Goal: Contribute content

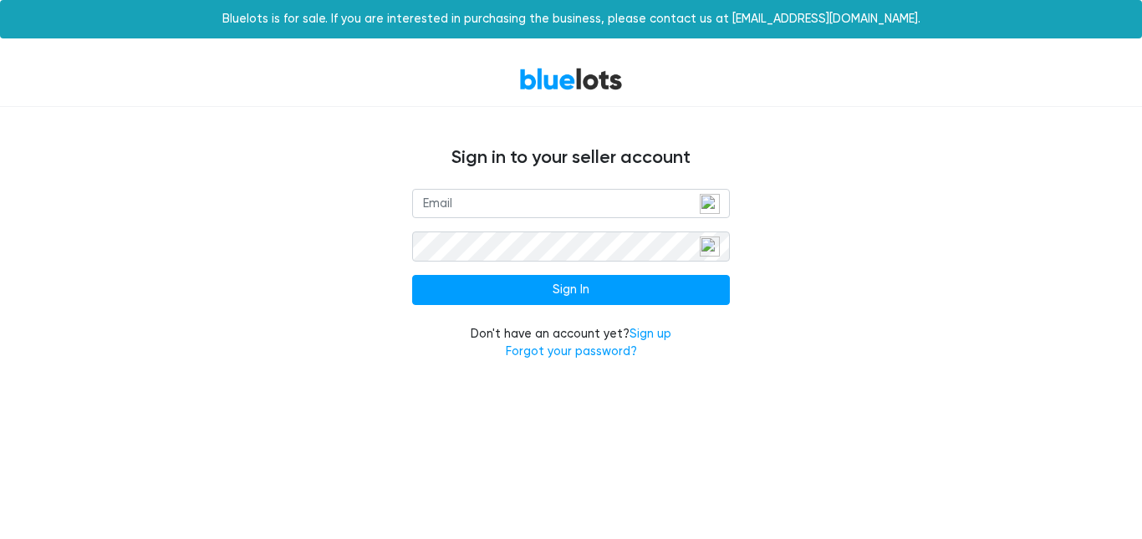
click at [594, 202] on input "email" at bounding box center [571, 204] width 318 height 30
type input "[EMAIL_ADDRESS][DOMAIN_NAME]"
click at [847, 282] on div "rsproducts100@gmail.com Sign In Don't have an account yet? Sign up Forgot your …" at bounding box center [571, 285] width 1028 height 192
click at [125, 197] on div "rsproducts100@gmail.com Sign In Don't have an account yet? Sign up Forgot your …" at bounding box center [571, 285] width 1028 height 192
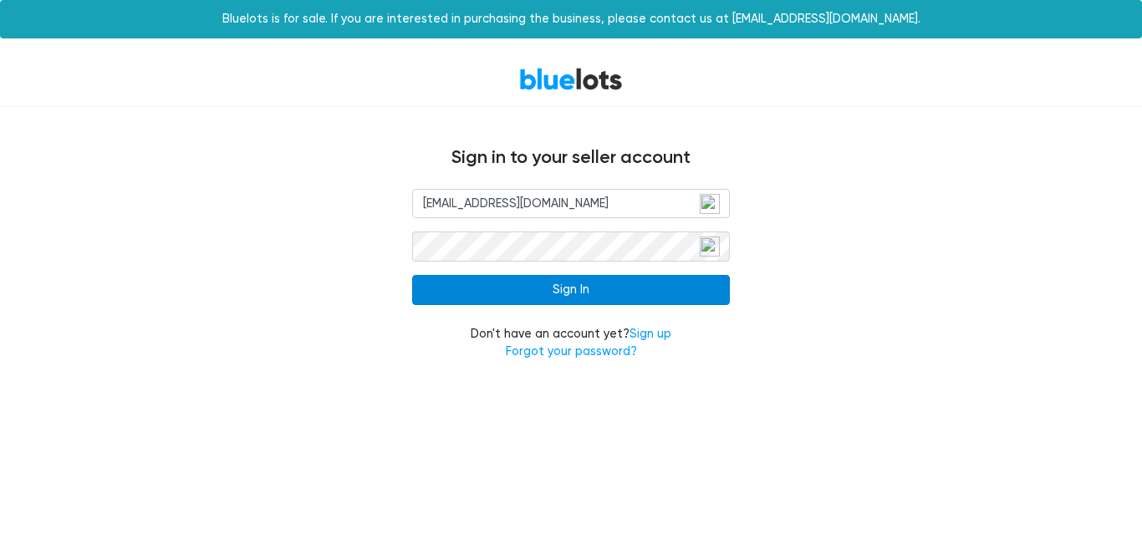
click at [527, 283] on input "Sign In" at bounding box center [571, 290] width 318 height 30
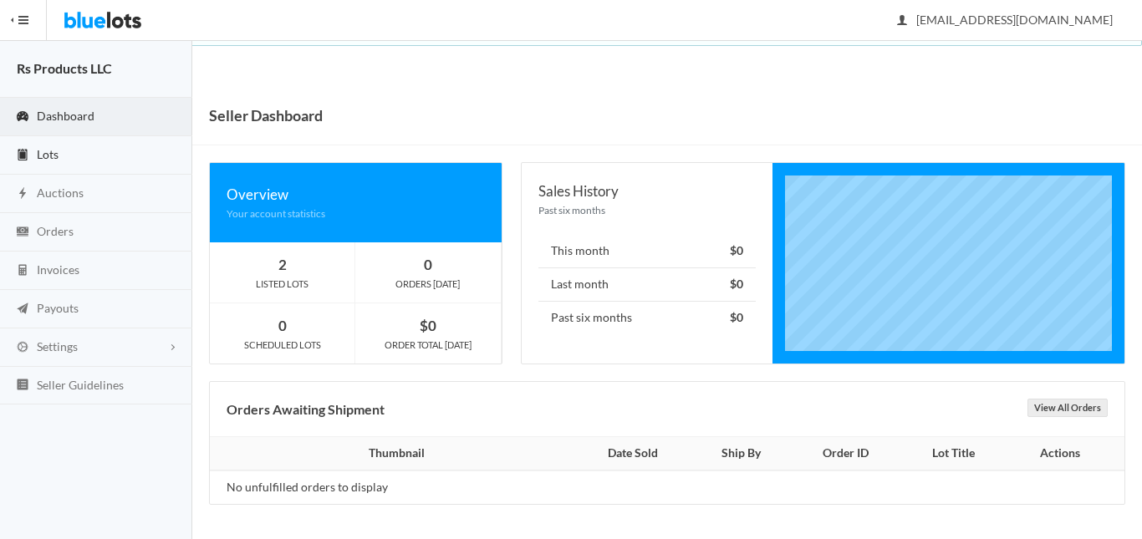
click at [79, 150] on link "Lots" at bounding box center [96, 155] width 192 height 38
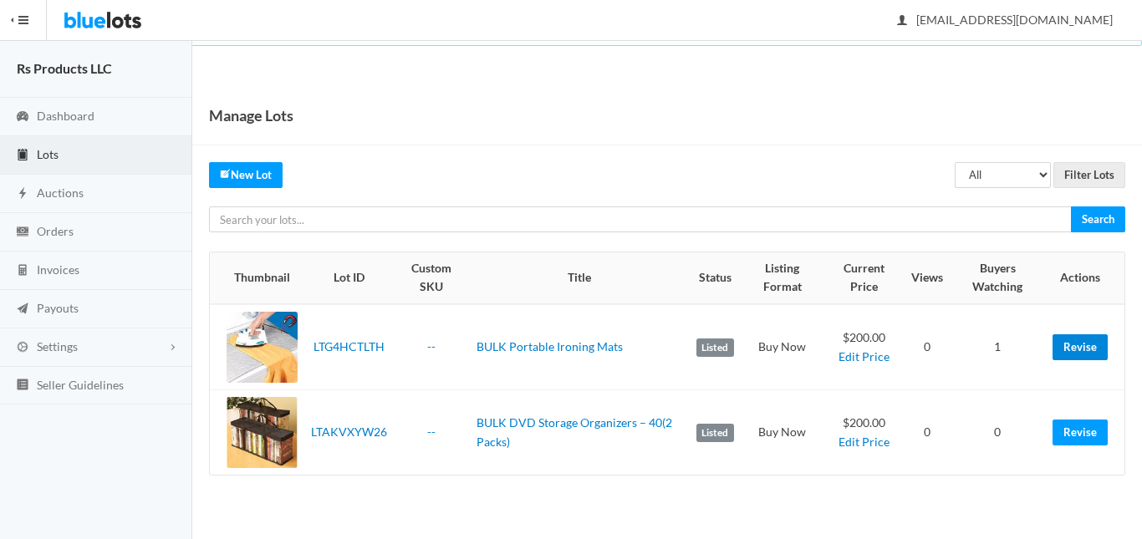
click at [1070, 344] on link "Revise" at bounding box center [1079, 347] width 55 height 26
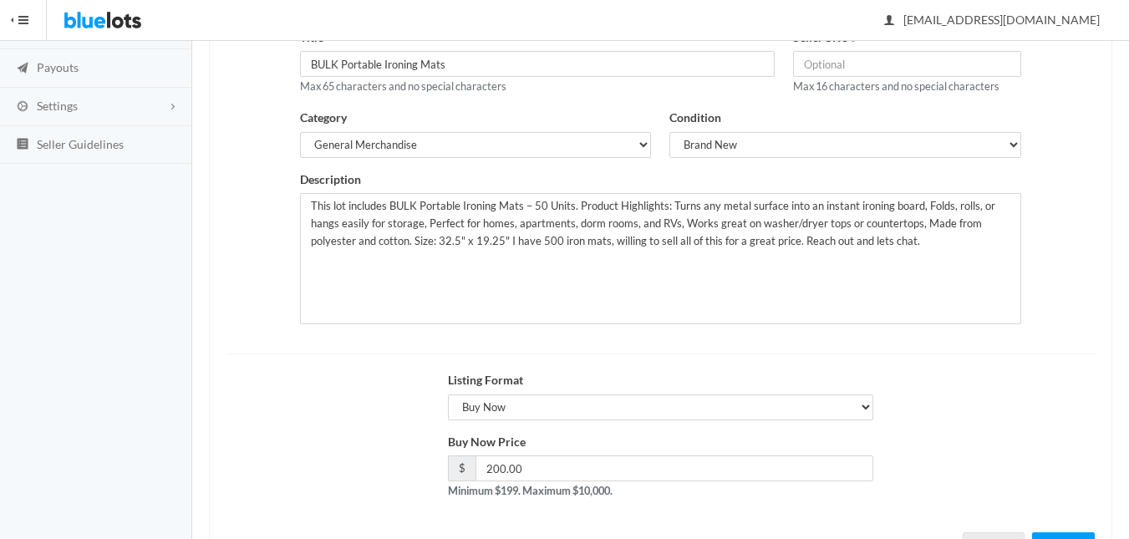
scroll to position [312, 0]
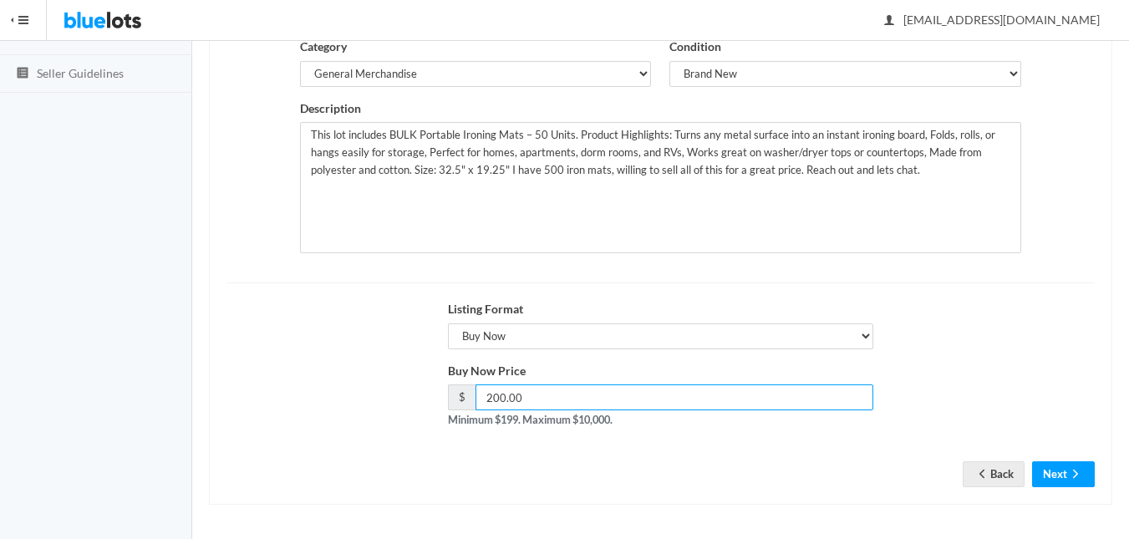
click at [589, 397] on input "200.00" at bounding box center [674, 397] width 398 height 26
type input "2"
type input "15"
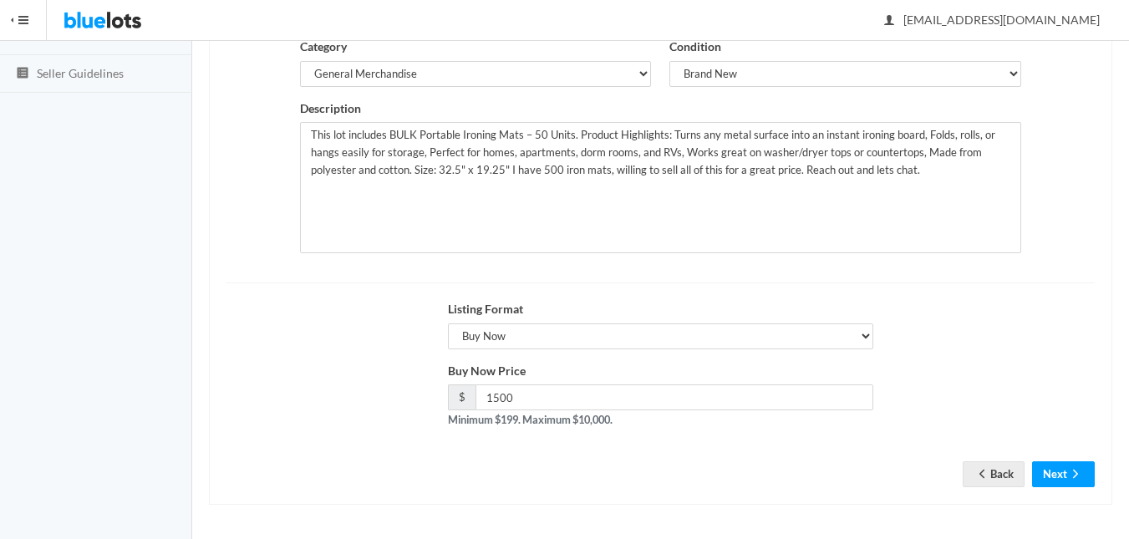
click at [582, 496] on div "Title BULK Portable Ironing Mats Max 65 characters and no special characters Se…" at bounding box center [660, 223] width 903 height 564
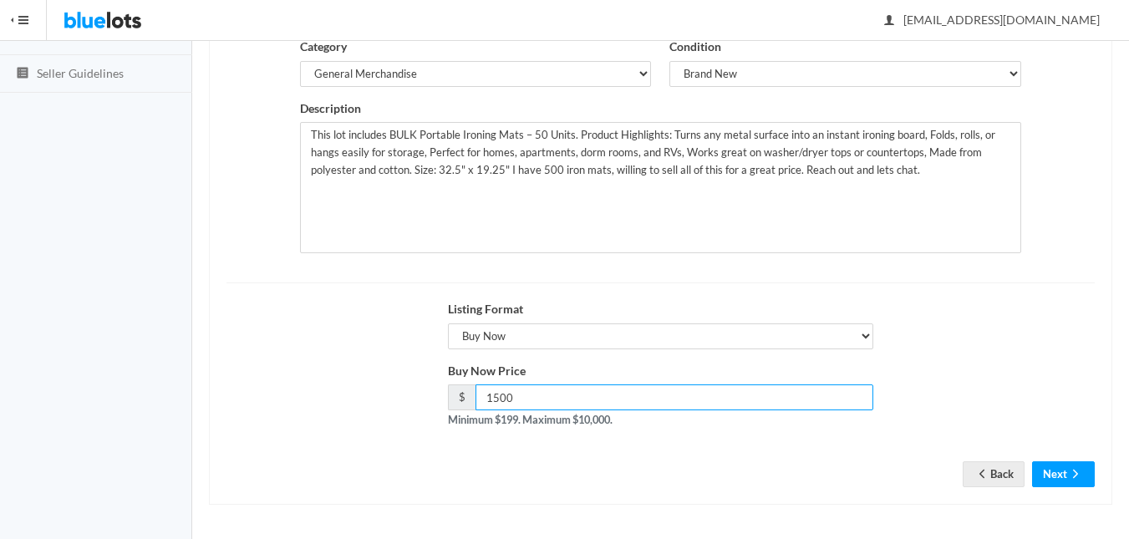
click at [560, 403] on input "1500" at bounding box center [674, 397] width 398 height 26
type input "1"
type input "2000"
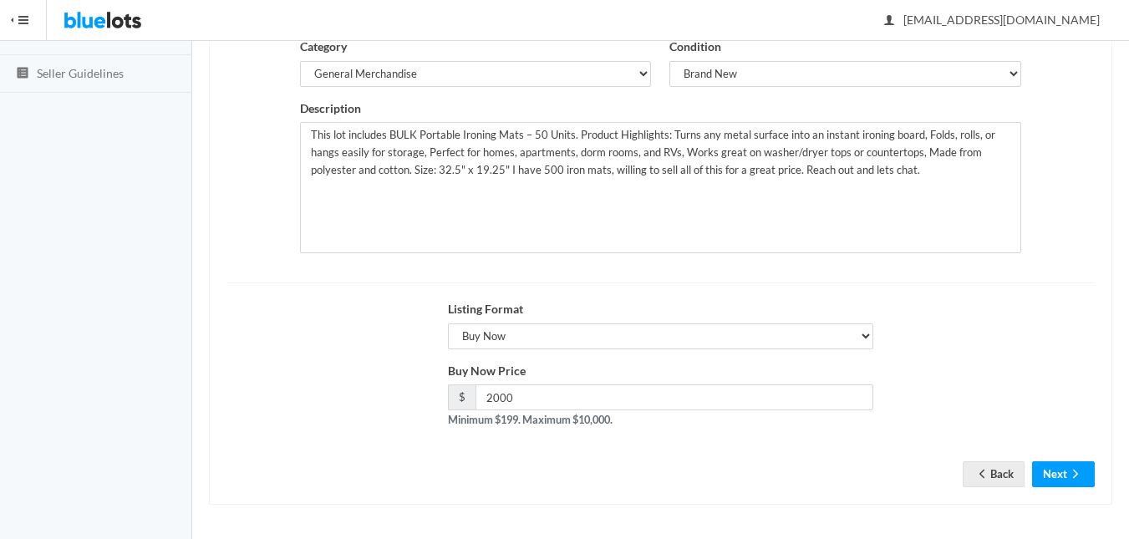
click at [685, 449] on form "Title BULK Portable Ironing Mats Max 65 characters and no special characters Se…" at bounding box center [660, 209] width 868 height 504
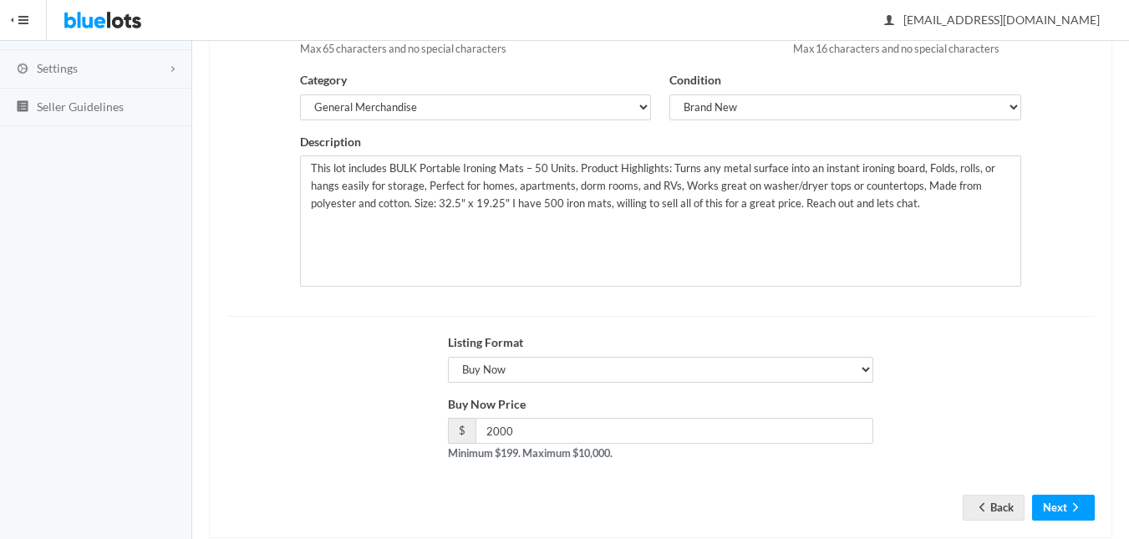
scroll to position [228, 0]
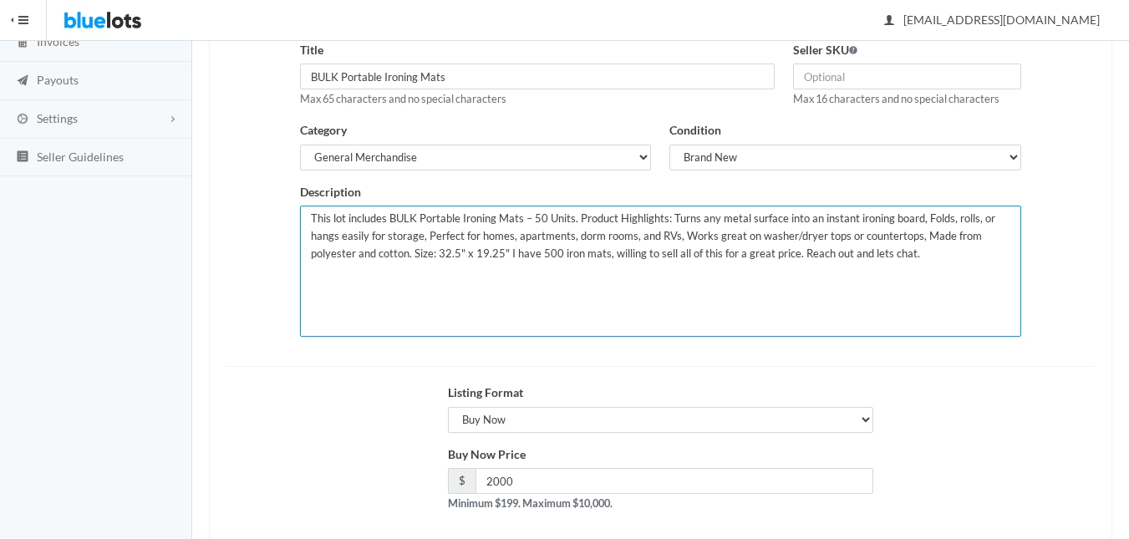
click at [547, 213] on textarea "This lot includes BULK Portable Ironing Mats – 50 Units. Product Highlights: Tu…" at bounding box center [660, 271] width 720 height 131
click at [557, 254] on textarea "This lot includes BULK Portable Ironing Mats – 50 Units. Product Highlights: Tu…" at bounding box center [660, 271] width 720 height 131
click at [909, 257] on textarea "This lot includes BULK Portable Ironing Mats – 50 Units. Product Highlights: Tu…" at bounding box center [660, 271] width 720 height 131
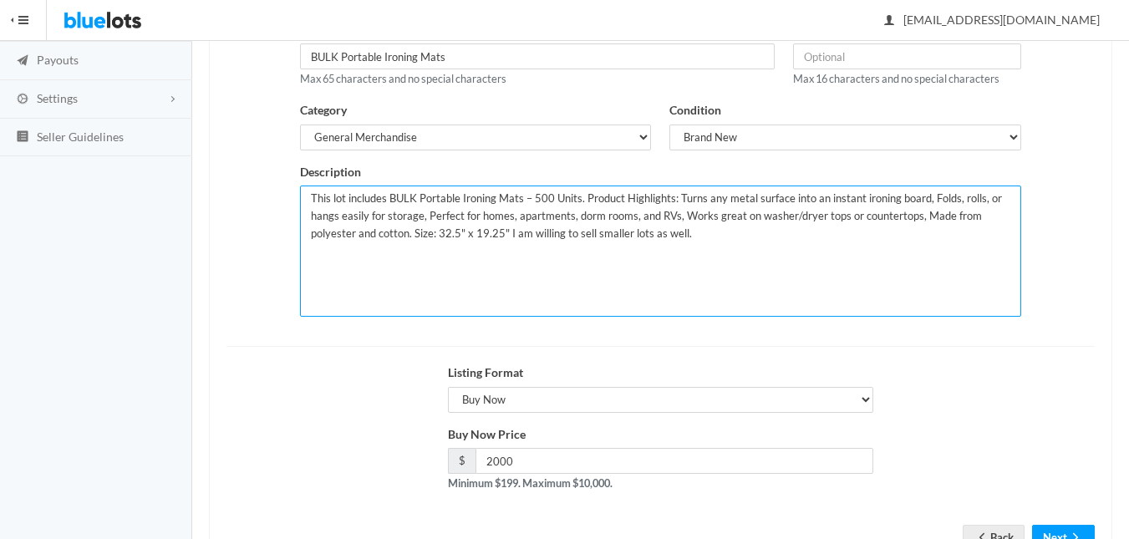
scroll to position [312, 0]
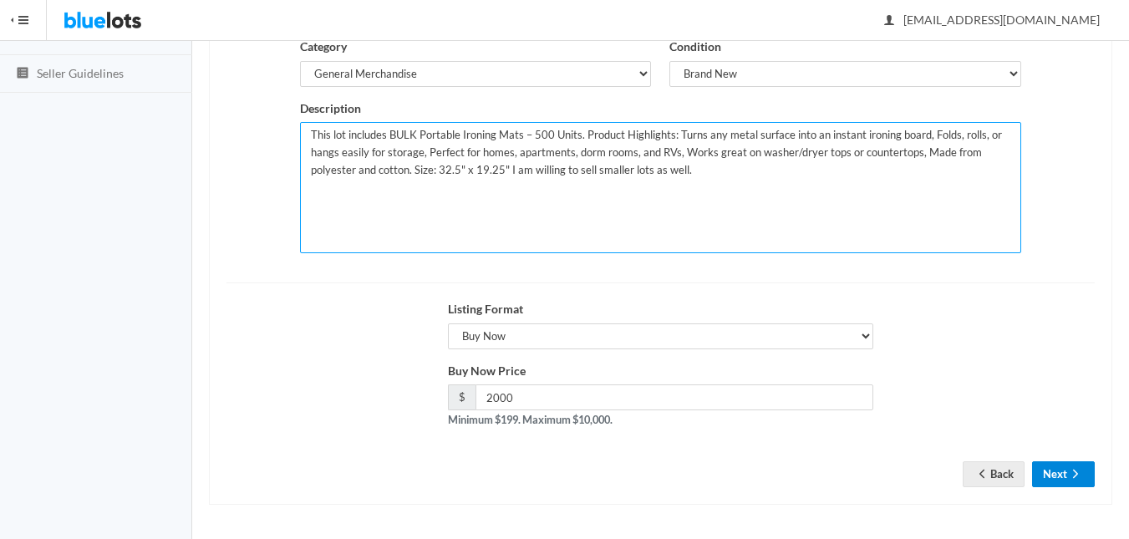
type textarea "This lot includes BULK Portable Ironing Mats – 500 Units. Product Highlights: T…"
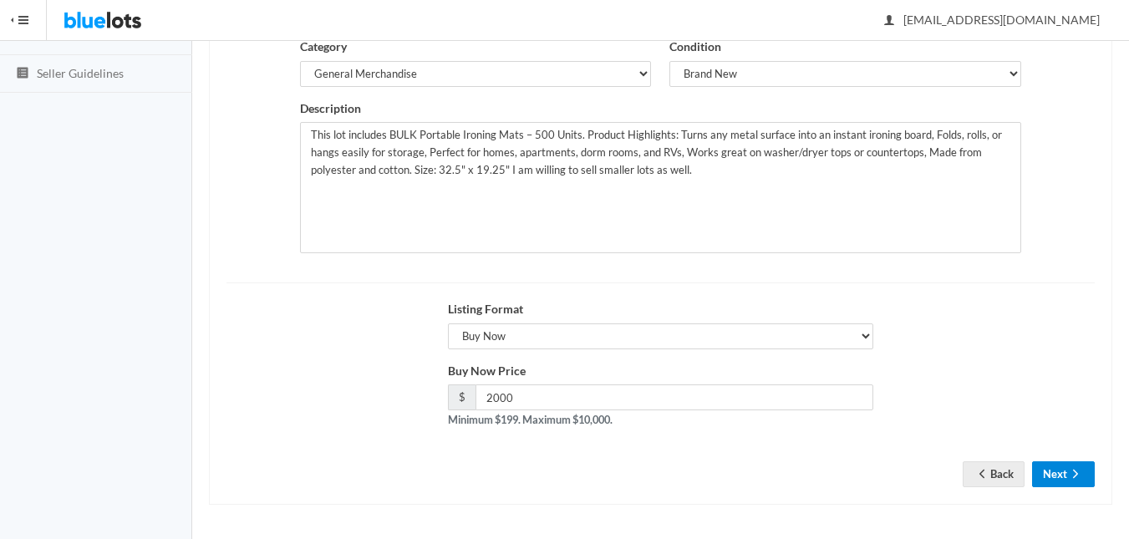
click at [1055, 468] on button "Next" at bounding box center [1063, 474] width 63 height 26
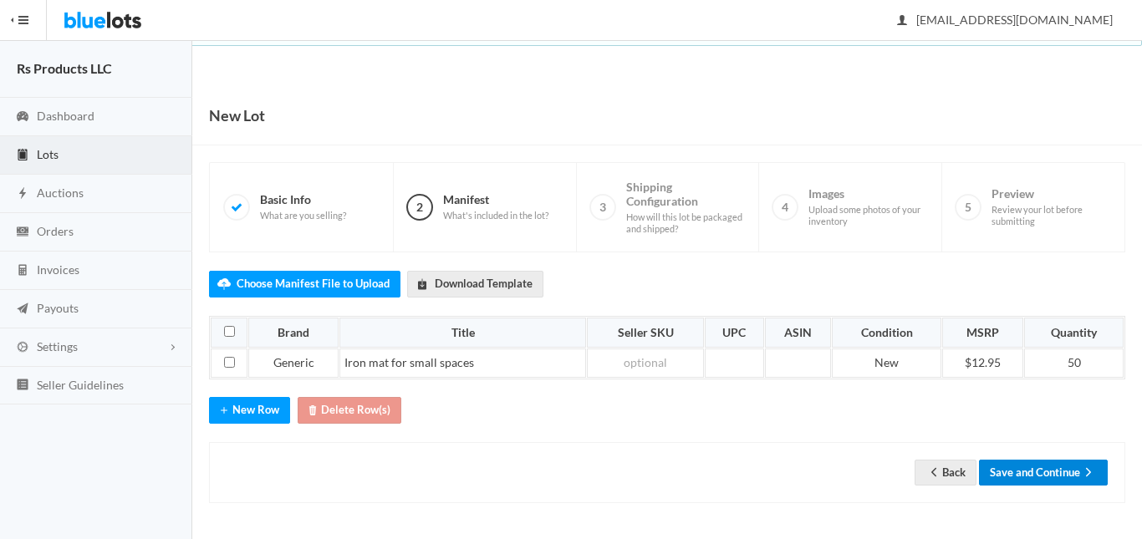
click at [1040, 469] on button "Save and Continue" at bounding box center [1043, 473] width 129 height 26
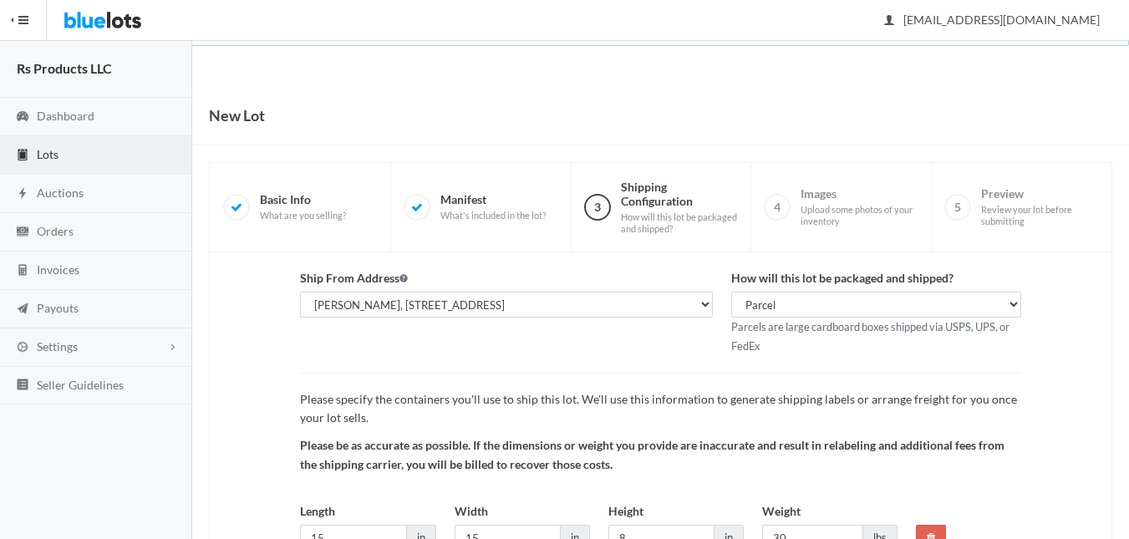
scroll to position [147, 0]
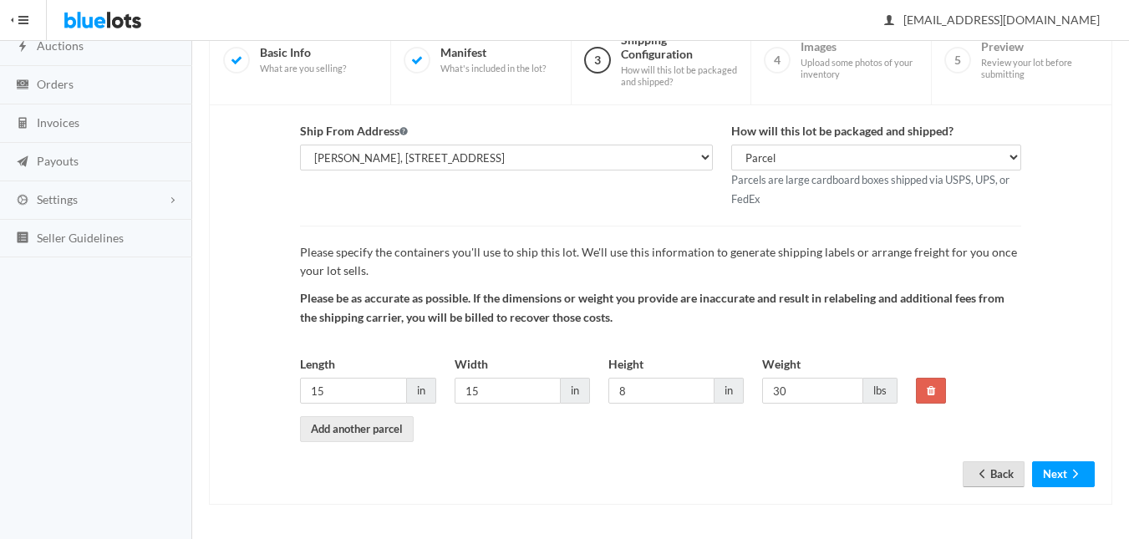
click at [994, 471] on link "Back" at bounding box center [994, 474] width 62 height 26
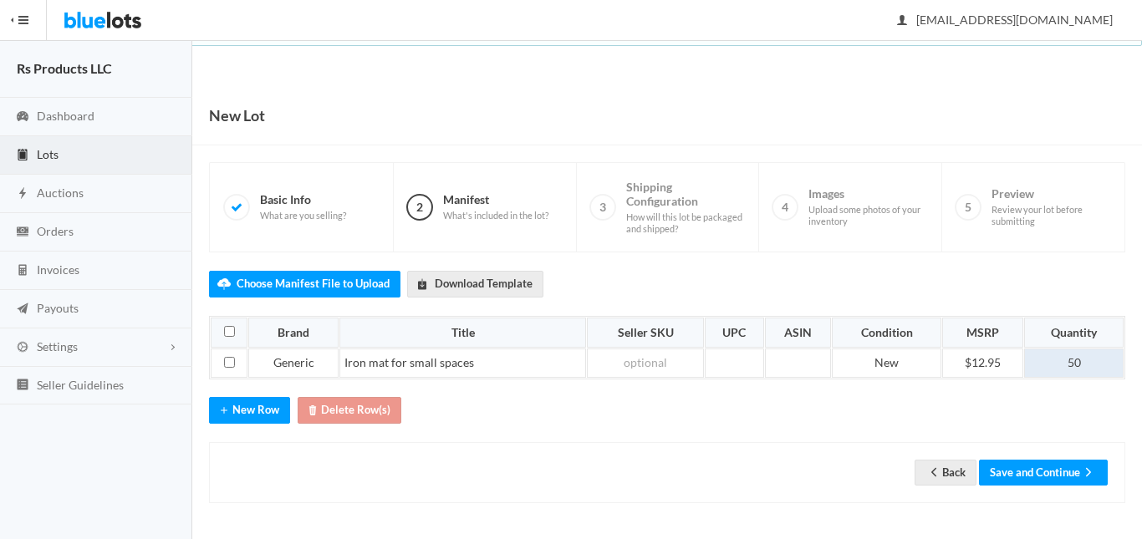
click at [1078, 359] on td "50" at bounding box center [1073, 363] width 99 height 30
click at [1060, 472] on button "Save and Continue" at bounding box center [1043, 473] width 129 height 26
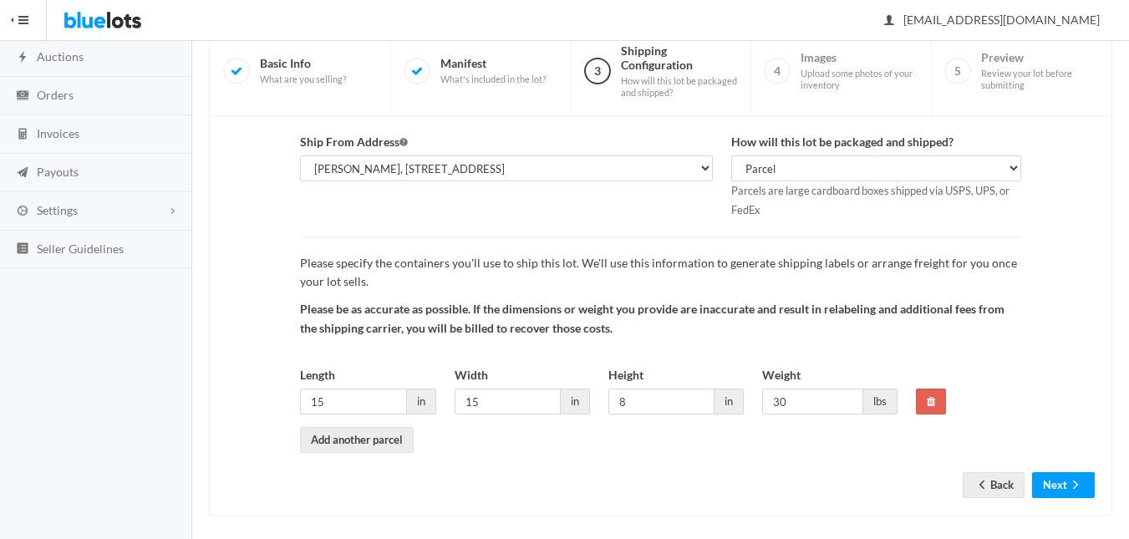
scroll to position [147, 0]
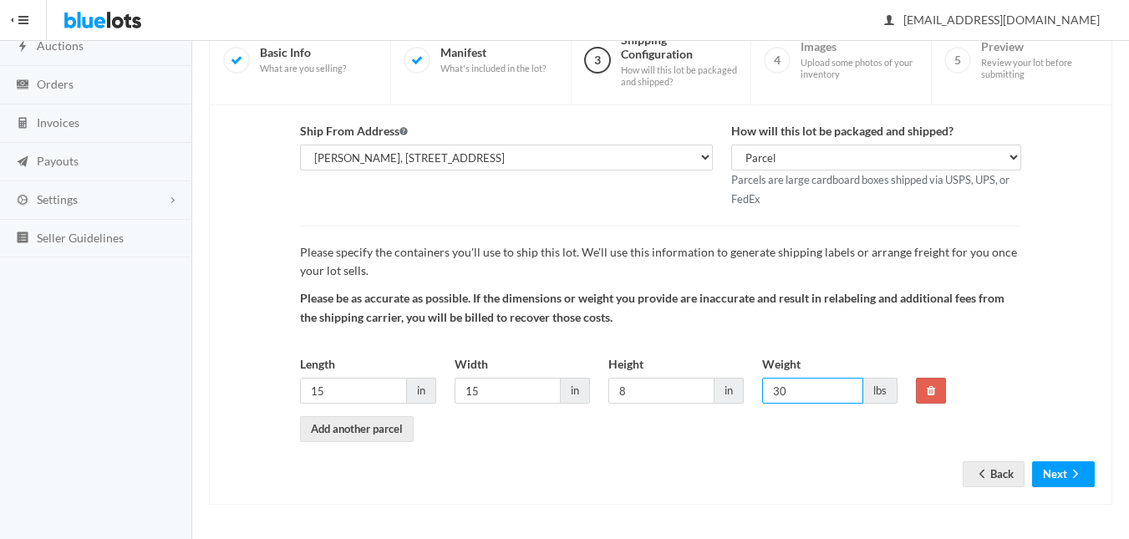
click at [832, 402] on input "30" at bounding box center [812, 391] width 101 height 26
type input "300"
click at [826, 451] on form "Ship From Address Ron Skolnick, 285 Circuit St, Hanover, MA, 02339-2024 How wil…" at bounding box center [660, 291] width 868 height 339
click at [1050, 474] on button "Next" at bounding box center [1063, 474] width 63 height 26
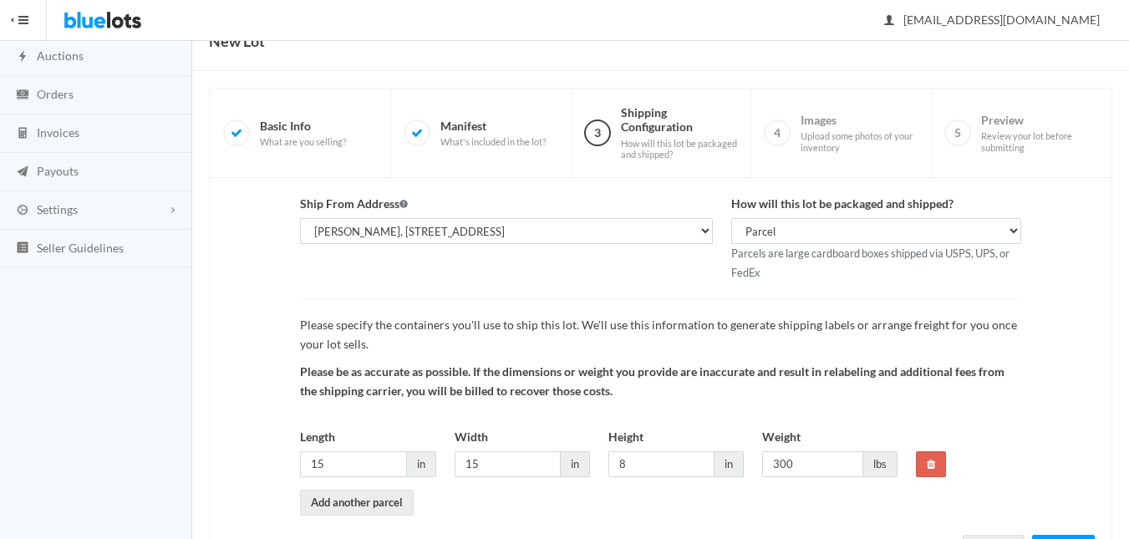
scroll to position [167, 0]
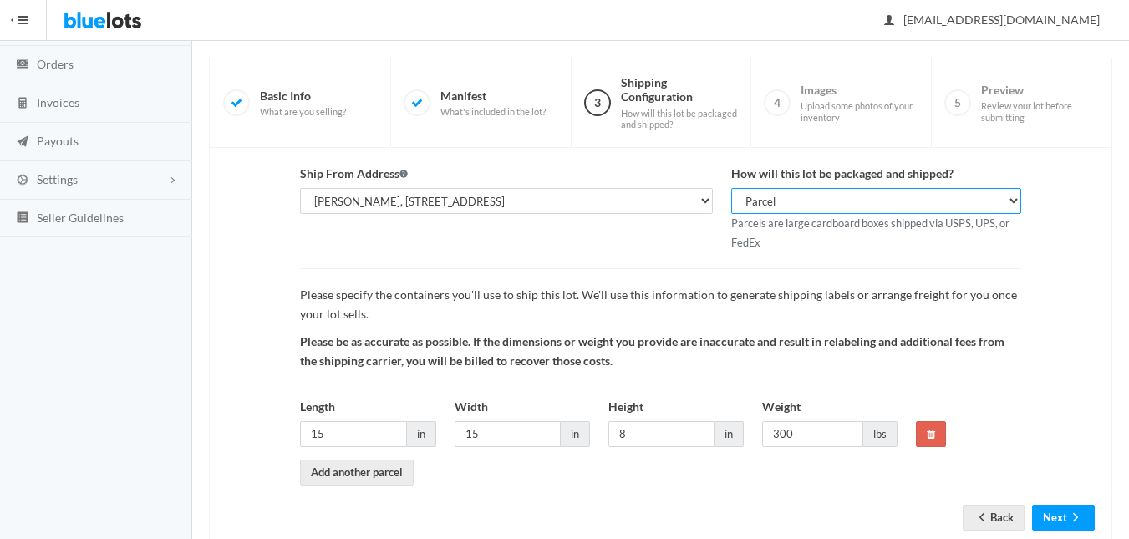
click at [915, 201] on select "Parcel Pallet Truckload" at bounding box center [875, 201] width 289 height 26
select select "pallet"
click at [731, 188] on select "Parcel Pallet Truckload" at bounding box center [875, 201] width 289 height 26
click at [1063, 511] on button "Next" at bounding box center [1063, 518] width 63 height 26
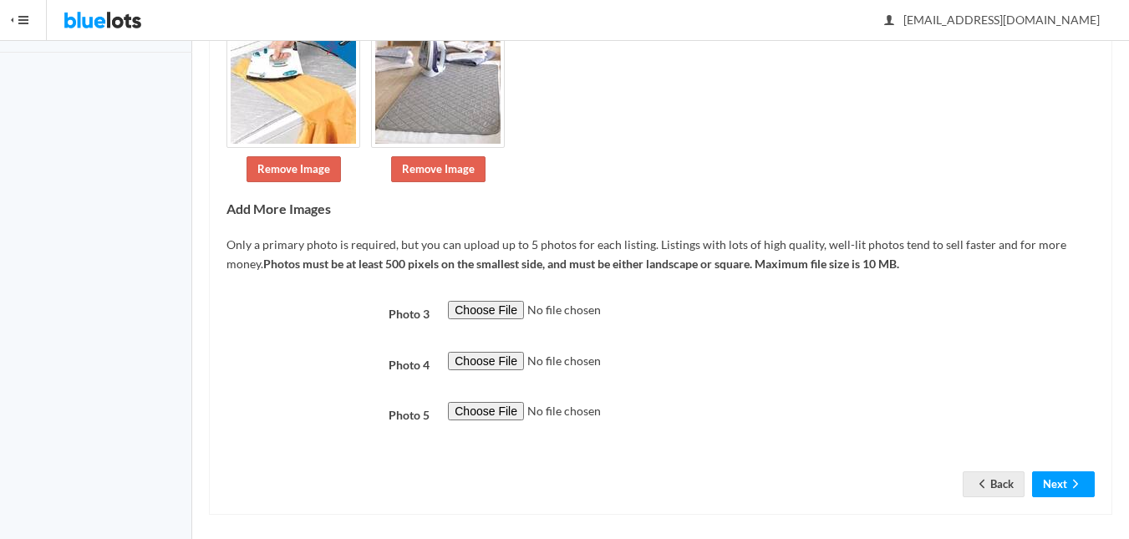
scroll to position [362, 0]
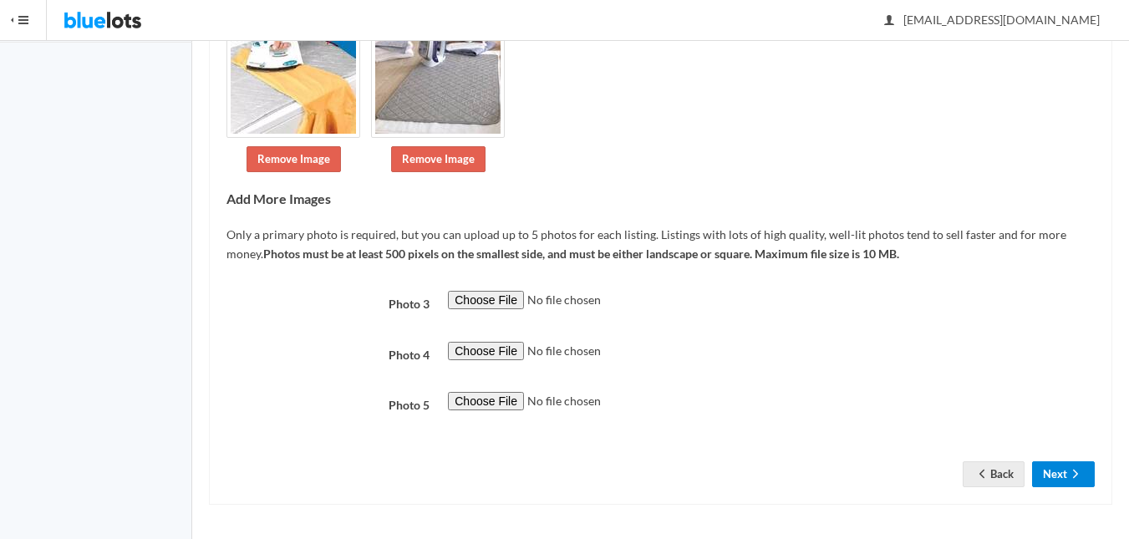
click at [1081, 467] on icon "arrow forward" at bounding box center [1075, 473] width 17 height 13
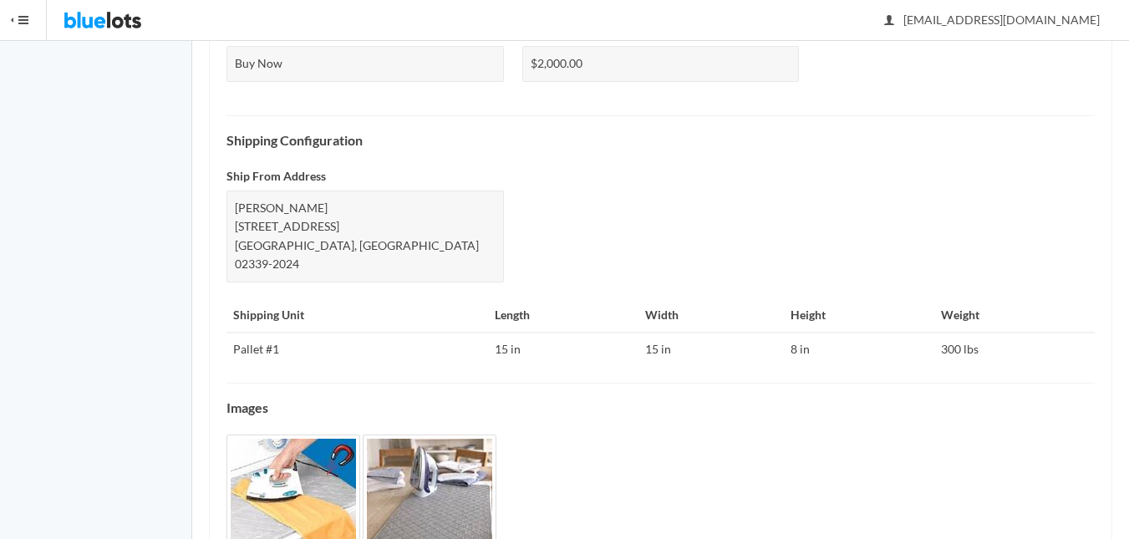
scroll to position [729, 0]
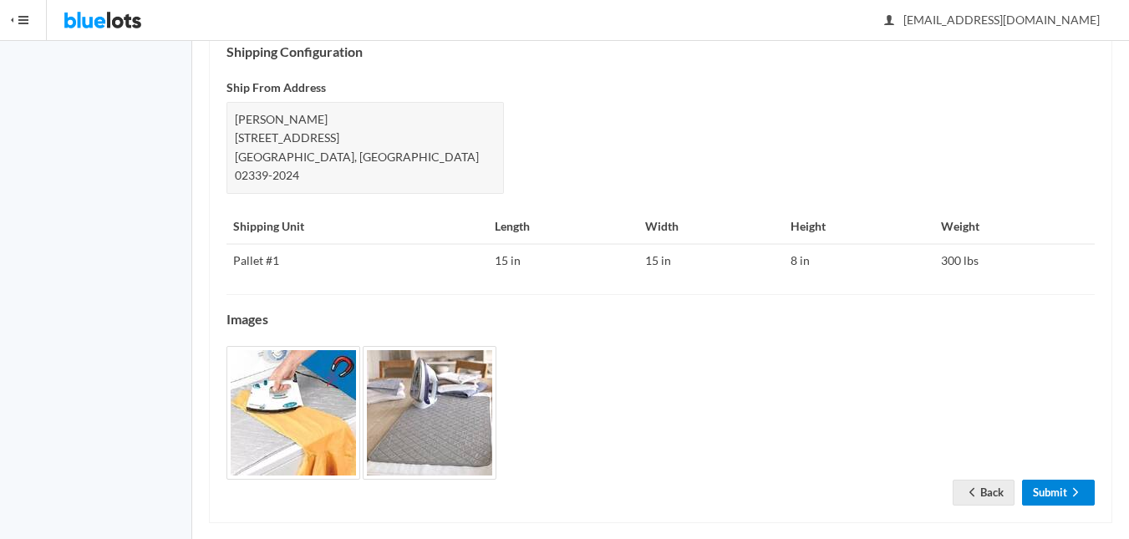
click at [1040, 480] on link "Submit" at bounding box center [1058, 493] width 73 height 26
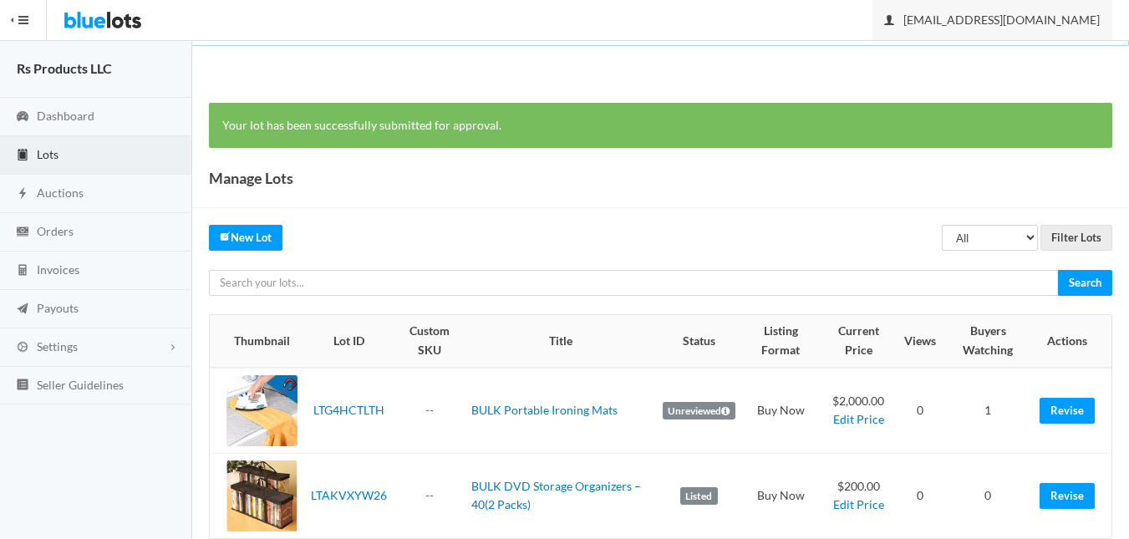
click at [1080, 25] on span "rsproducts100@gmail.com" at bounding box center [992, 20] width 215 height 14
click at [1054, 48] on link "Sign Out" at bounding box center [1045, 58] width 132 height 26
